Goal: Transaction & Acquisition: Purchase product/service

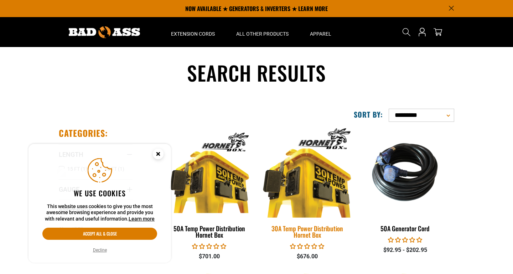
click at [313, 204] on img at bounding box center [307, 172] width 100 height 91
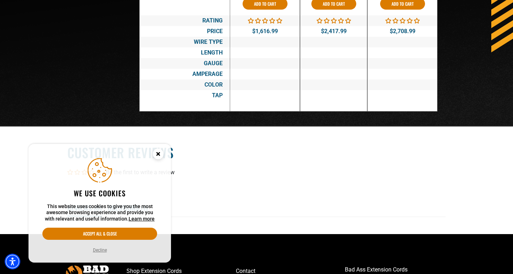
scroll to position [1275, 0]
